Goal: Find specific page/section: Find specific page/section

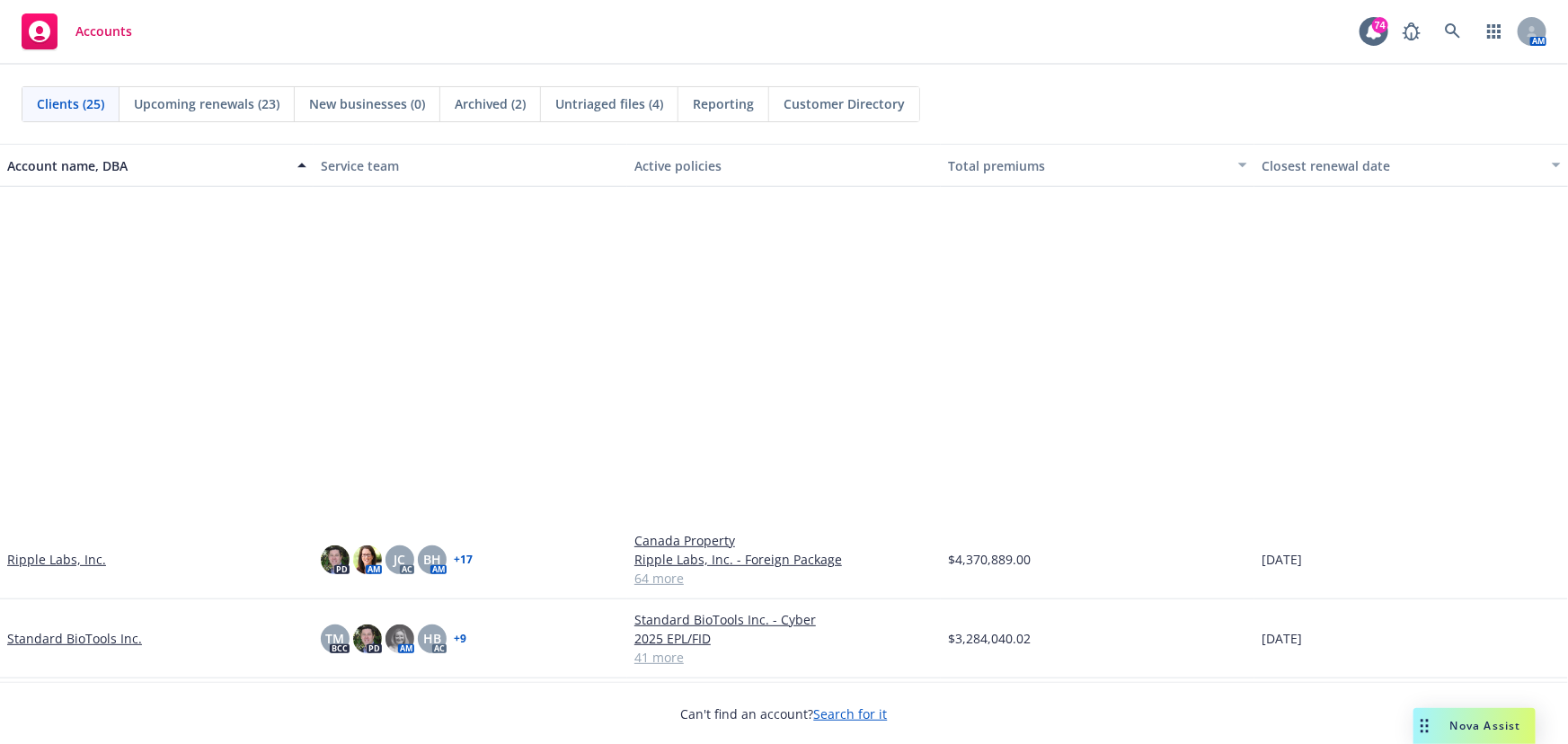
scroll to position [1225, 0]
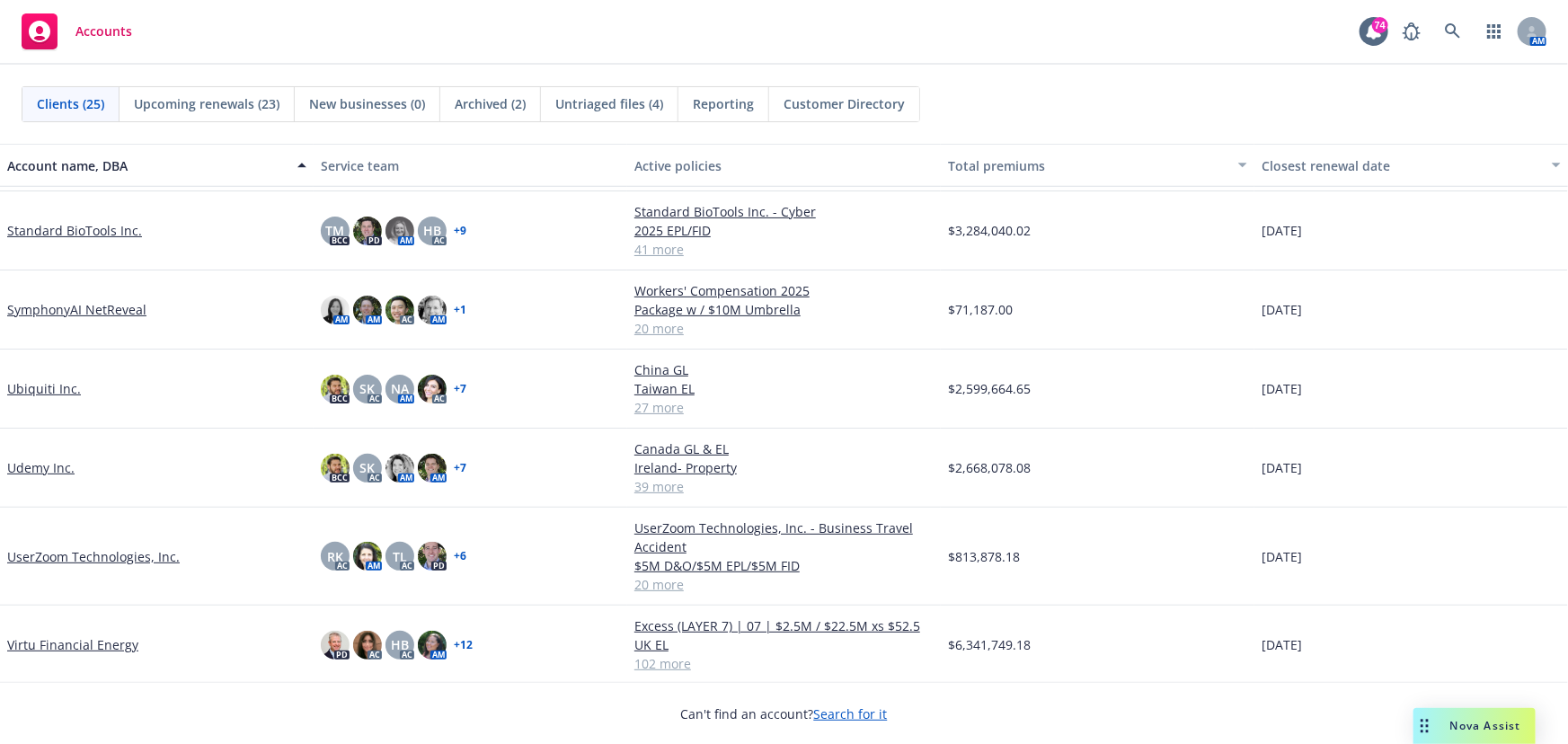
click at [53, 643] on link "Virtu Financial Energy" at bounding box center [72, 644] width 131 height 19
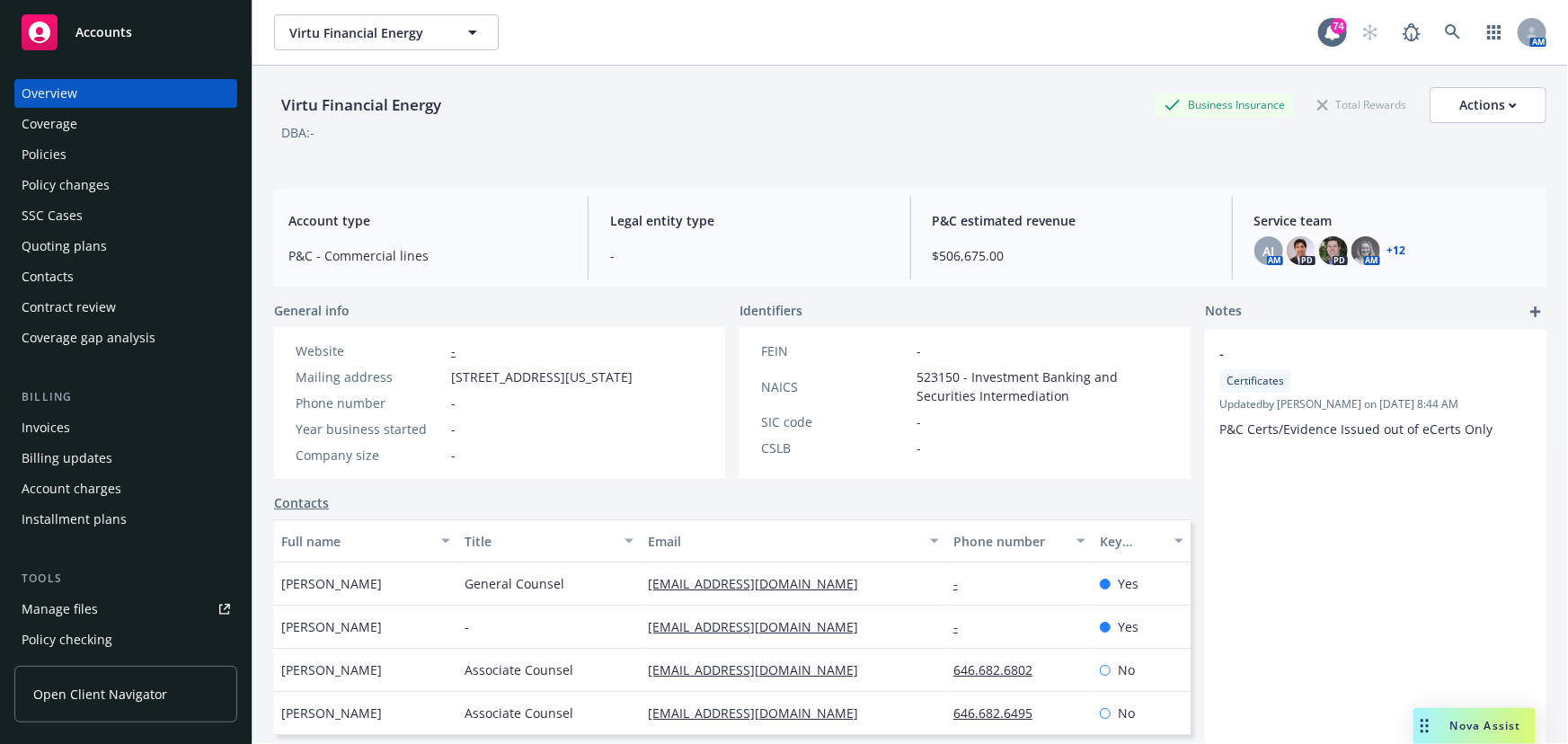
click at [52, 149] on div "Policies" at bounding box center [44, 155] width 45 height 29
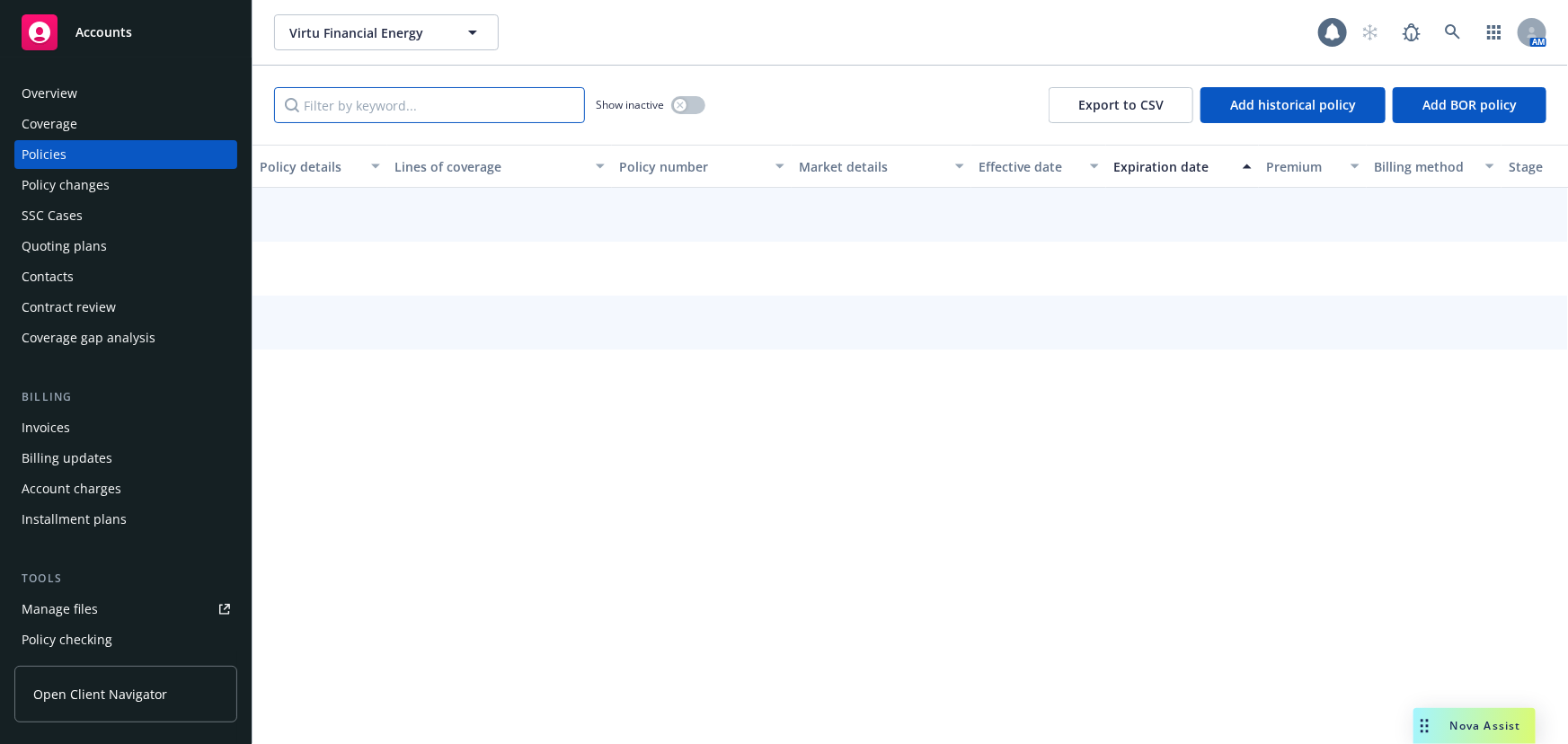
click at [313, 112] on input "Filter by keyword..." at bounding box center [430, 105] width 311 height 36
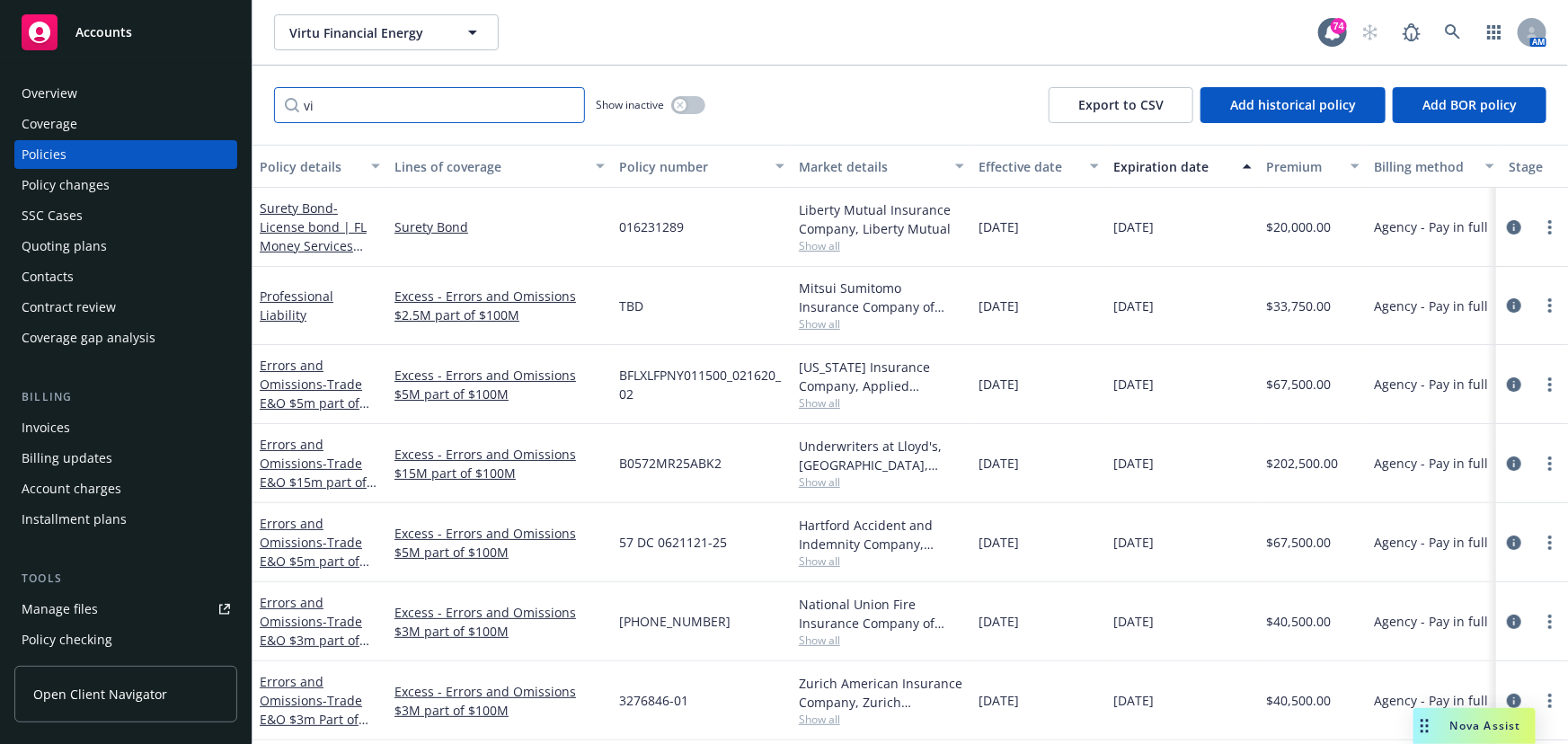
type input "v"
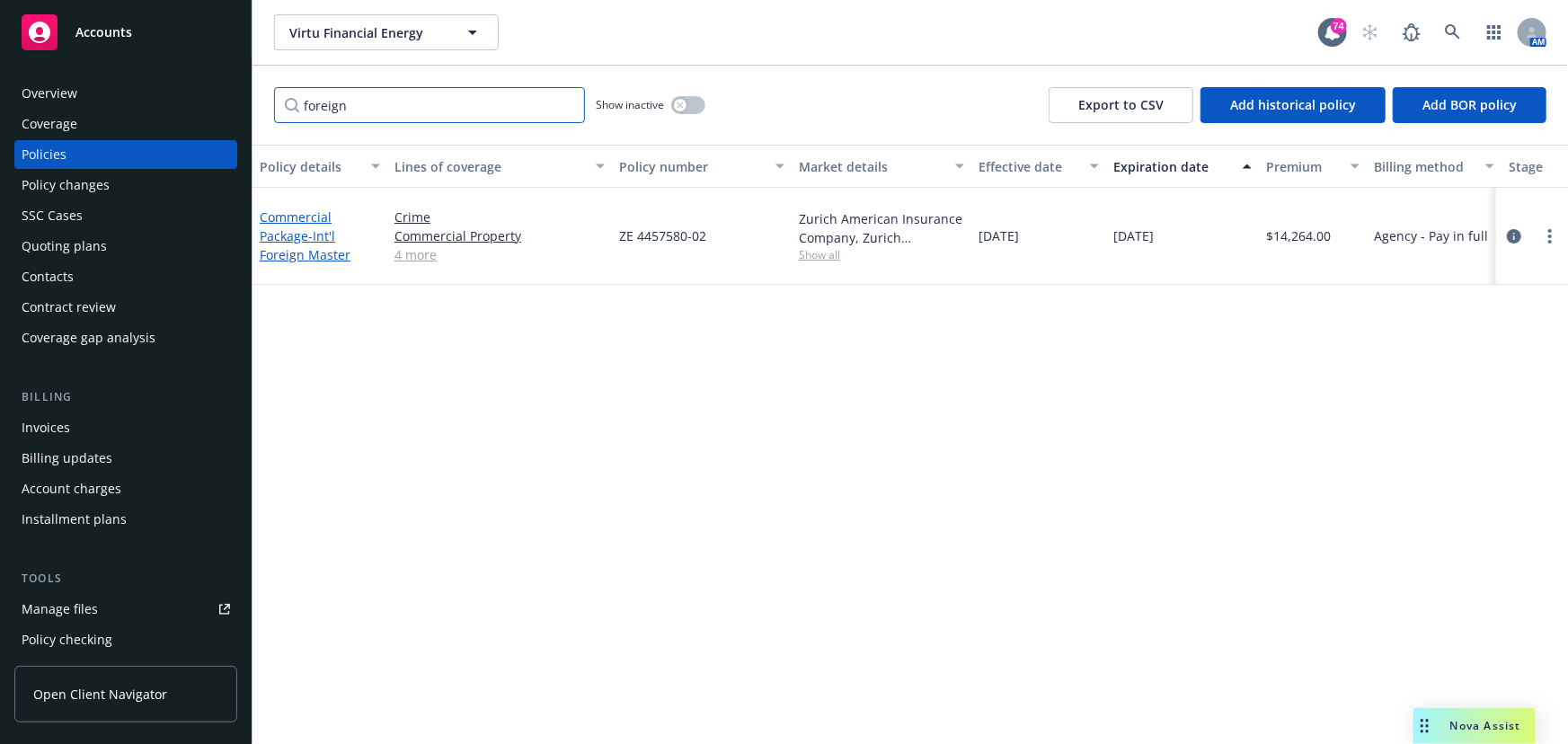
type input "foreign"
click at [314, 228] on span "- Int'l Foreign Master" at bounding box center [305, 246] width 91 height 36
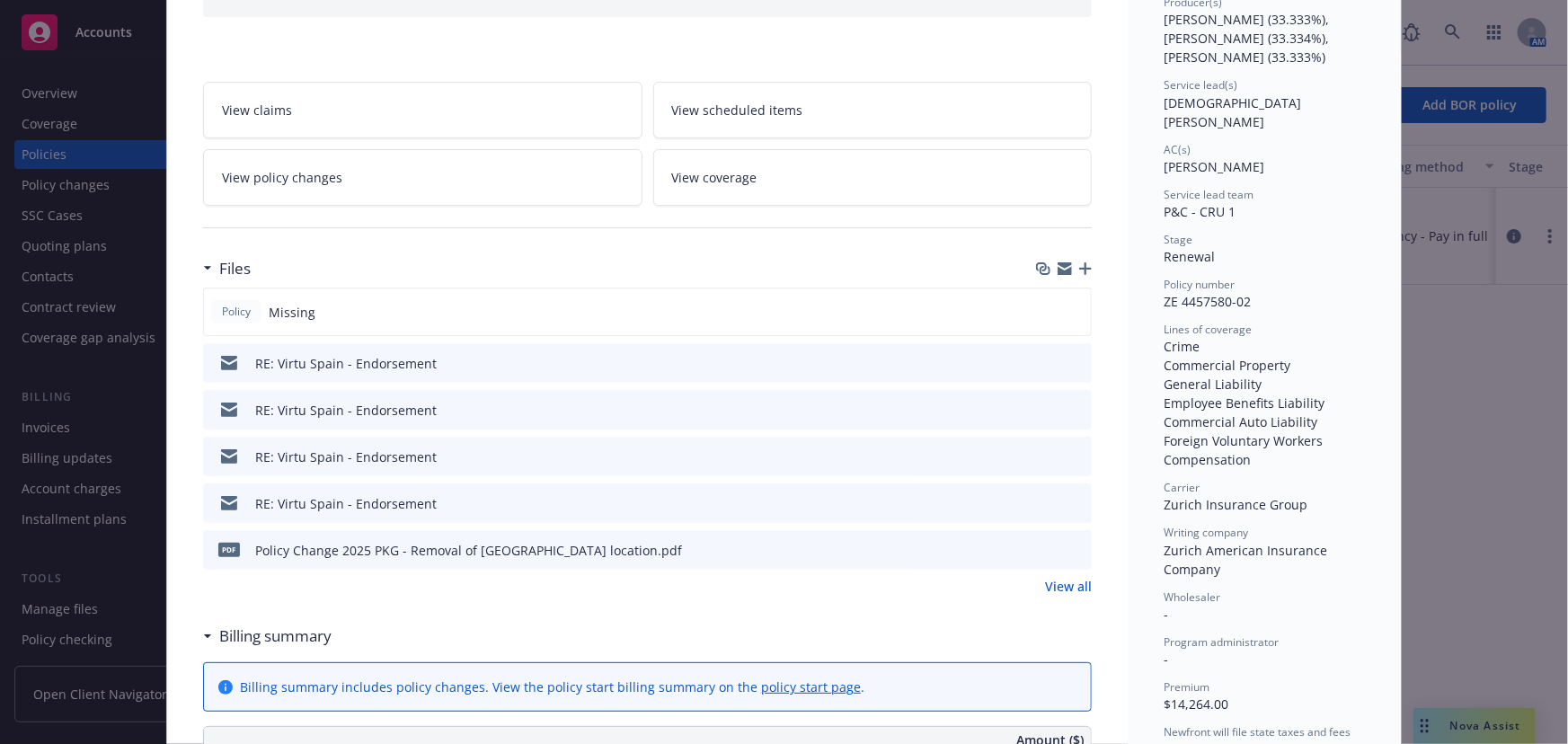
scroll to position [245, 0]
click at [1061, 264] on icon "button" at bounding box center [1065, 264] width 15 height 6
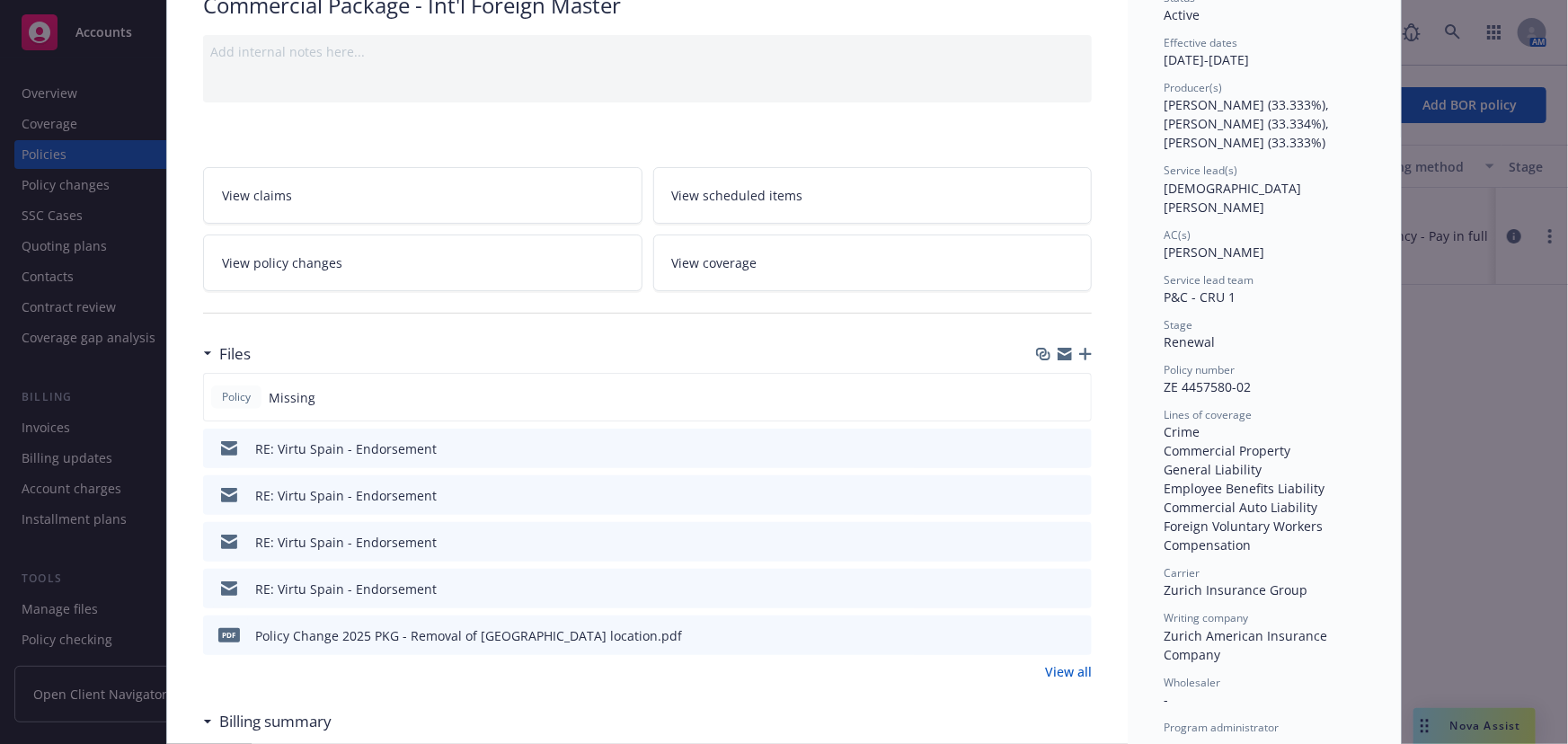
scroll to position [81, 0]
